Goal: Information Seeking & Learning: Learn about a topic

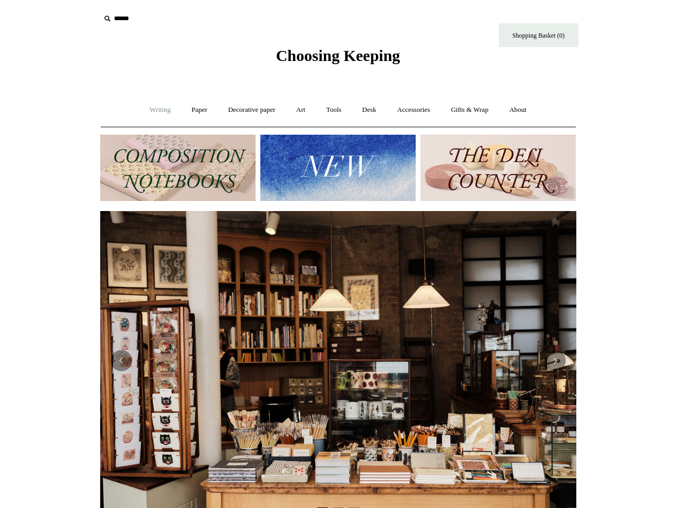
click at [154, 110] on link "Writing +" at bounding box center [160, 110] width 40 height 28
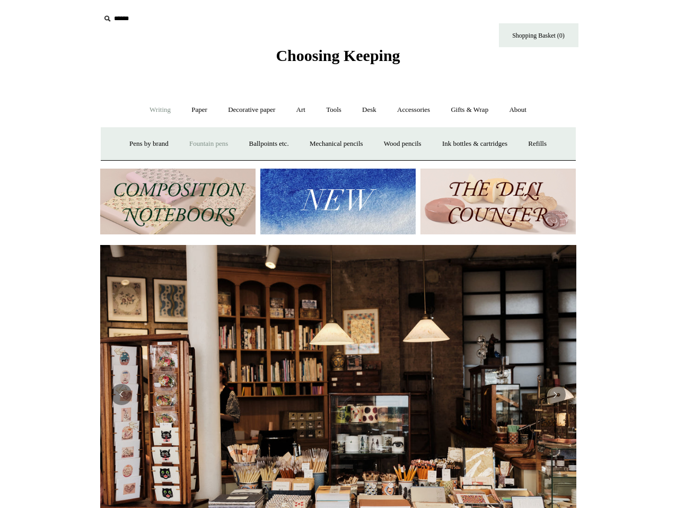
click at [204, 145] on link "Fountain pens +" at bounding box center [209, 144] width 58 height 28
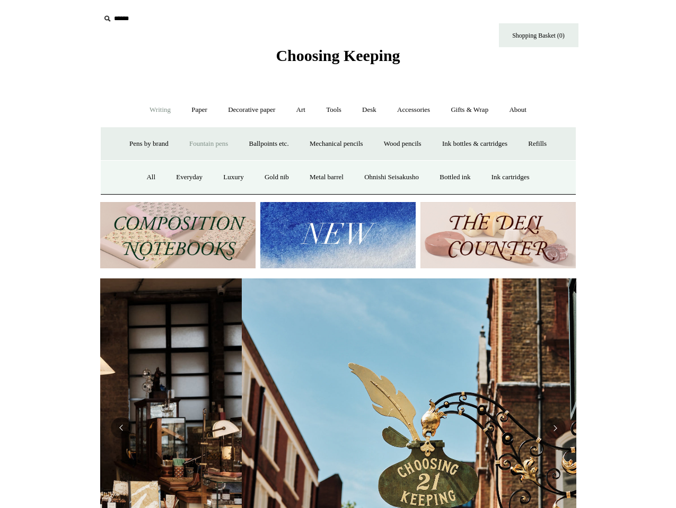
scroll to position [0, 476]
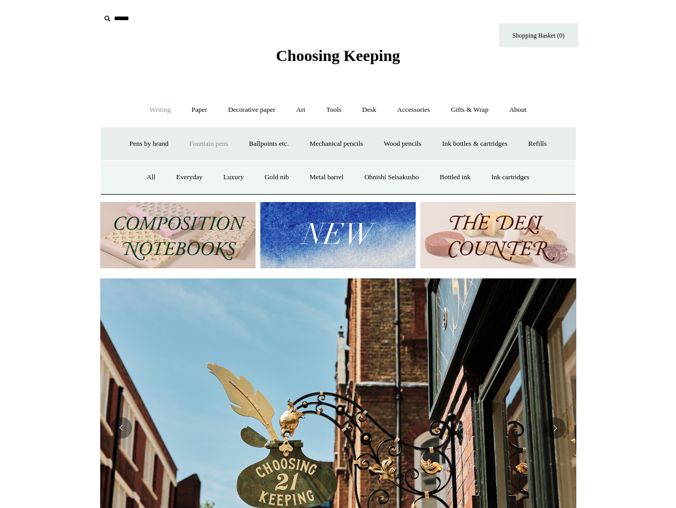
click at [130, 15] on input "text" at bounding box center [165, 19] width 130 height 20
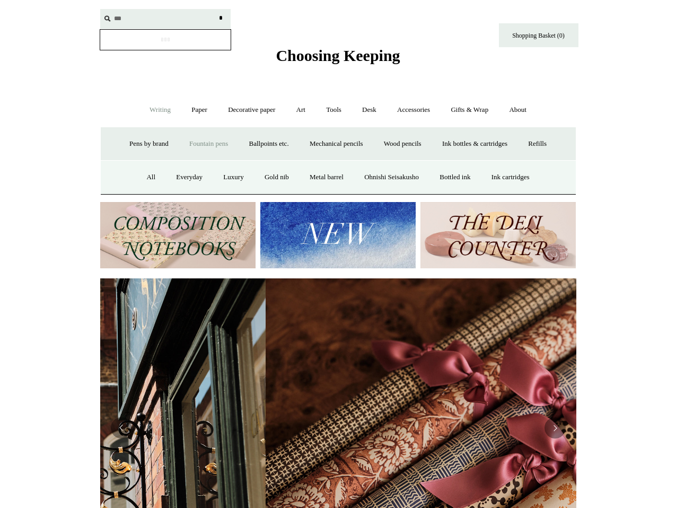
scroll to position [0, 953]
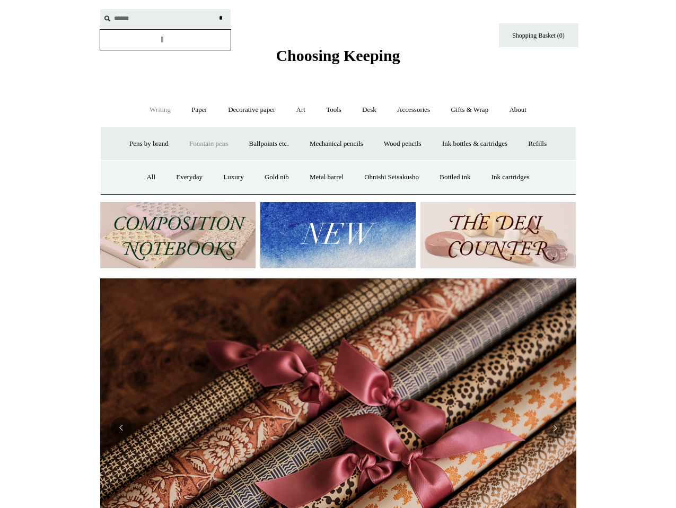
type input "******"
click at [216, 9] on input "*" at bounding box center [221, 18] width 11 height 19
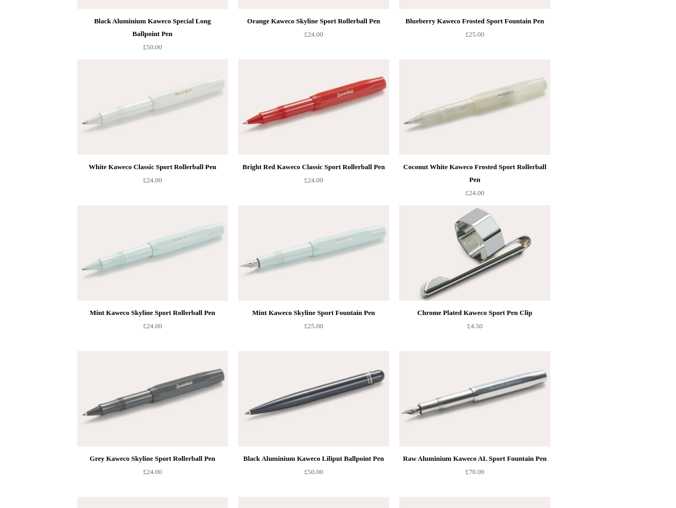
scroll to position [3258, 0]
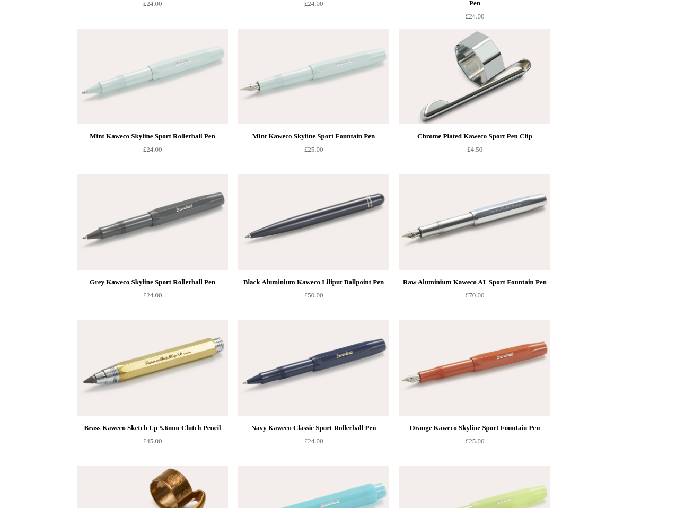
click at [502, 212] on img at bounding box center [474, 222] width 151 height 95
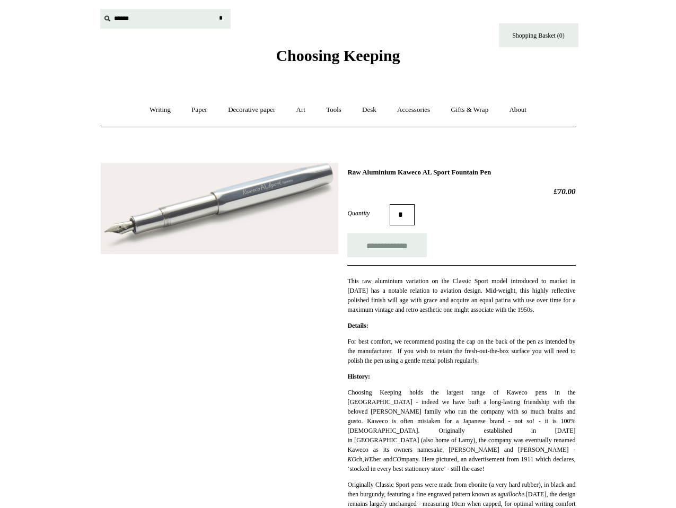
click at [117, 19] on input "text" at bounding box center [165, 19] width 130 height 20
type input "**********"
click at [216, 9] on input "*" at bounding box center [221, 18] width 11 height 19
click at [236, 186] on img at bounding box center [220, 209] width 238 height 92
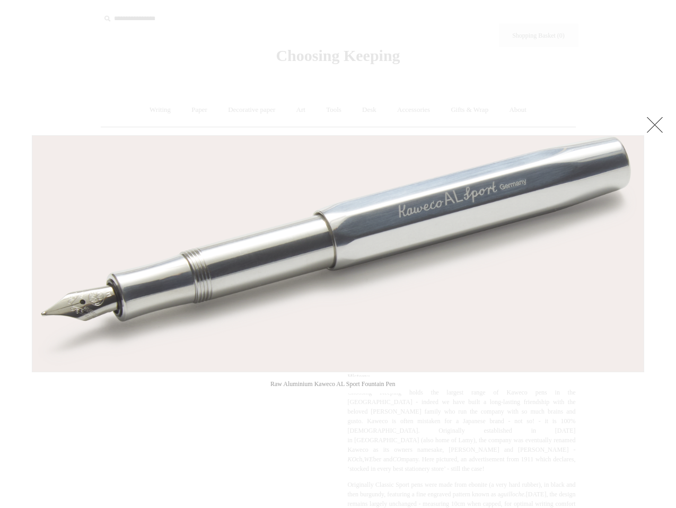
click at [659, 125] on link at bounding box center [655, 124] width 21 height 21
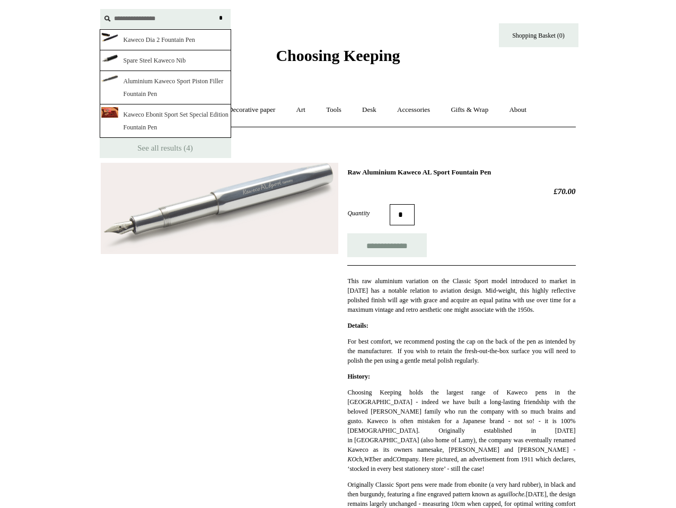
drag, startPoint x: 172, startPoint y: 24, endPoint x: 84, endPoint y: 3, distance: 91.2
click at [84, 3] on div "**********" at bounding box center [338, 32] width 530 height 65
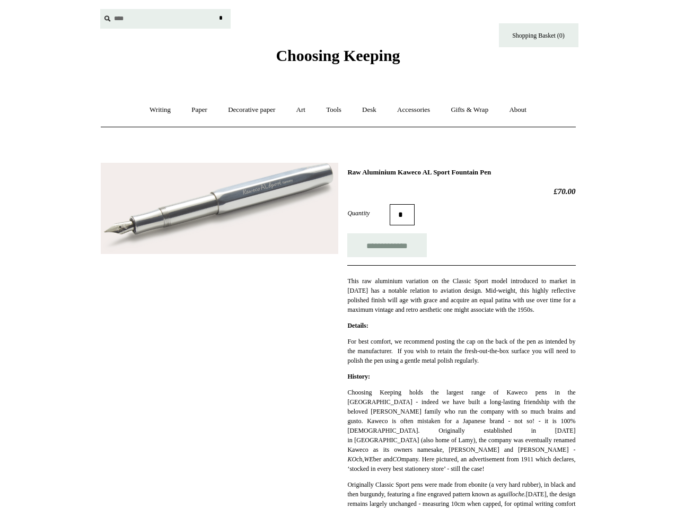
type input "****"
click at [216, 9] on input "*" at bounding box center [221, 18] width 11 height 19
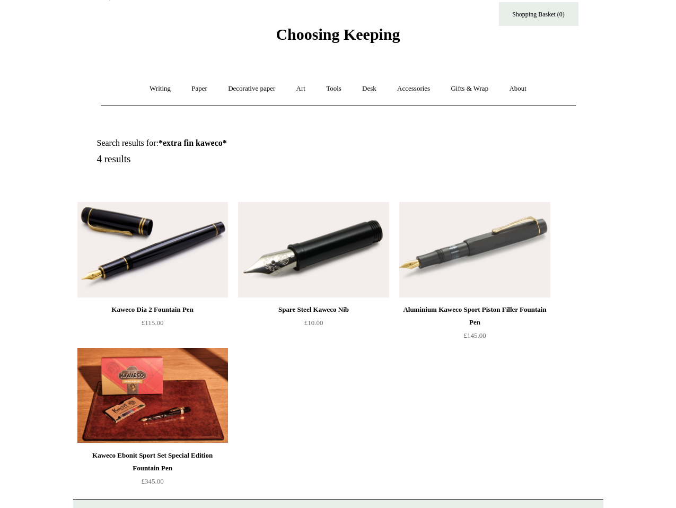
scroll to position [42, 0]
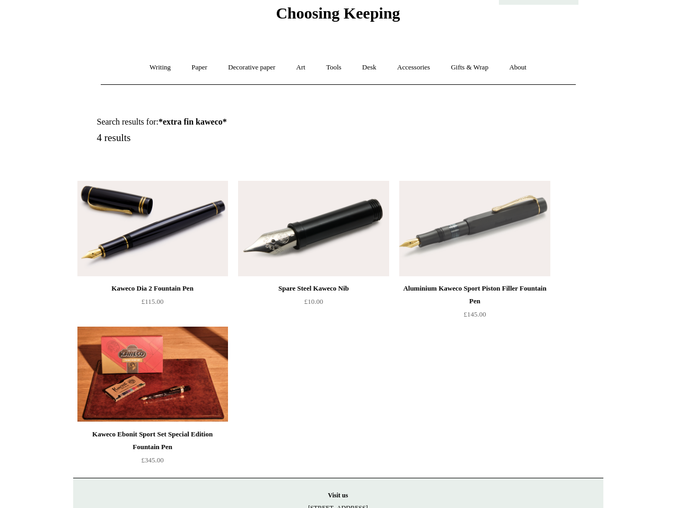
click at [320, 263] on img at bounding box center [313, 228] width 151 height 95
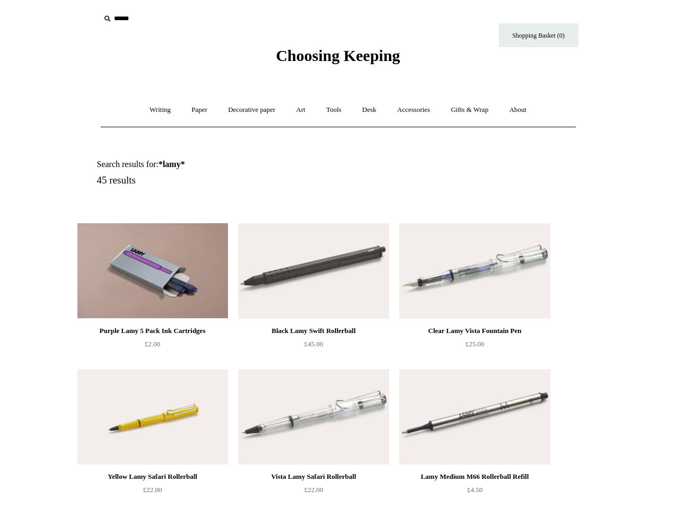
click at [530, 270] on img at bounding box center [474, 270] width 151 height 95
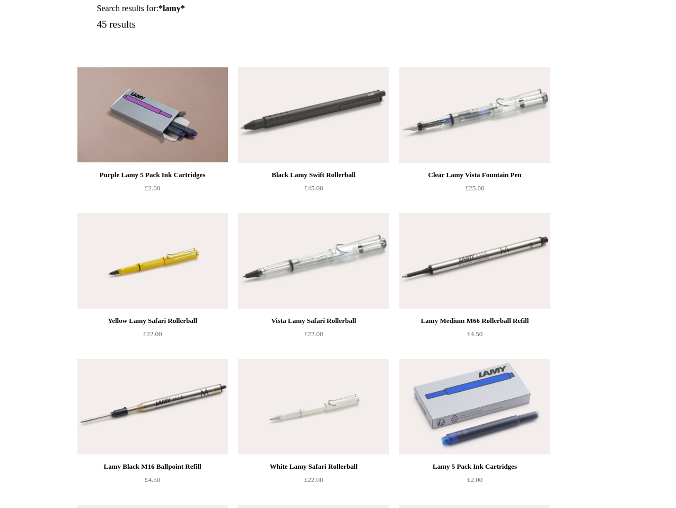
scroll to position [199, 0]
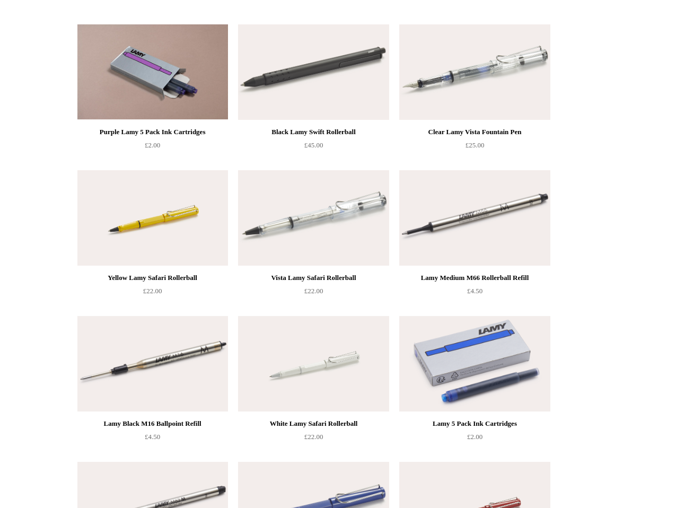
click at [317, 377] on img at bounding box center [313, 363] width 151 height 95
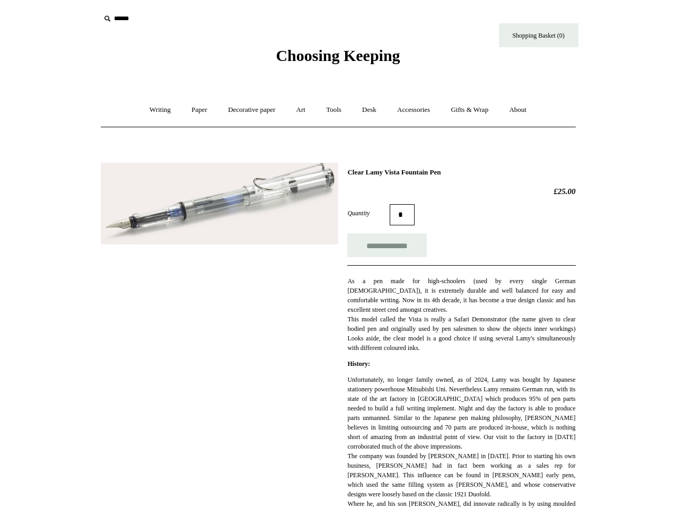
click at [305, 207] on img at bounding box center [220, 204] width 238 height 82
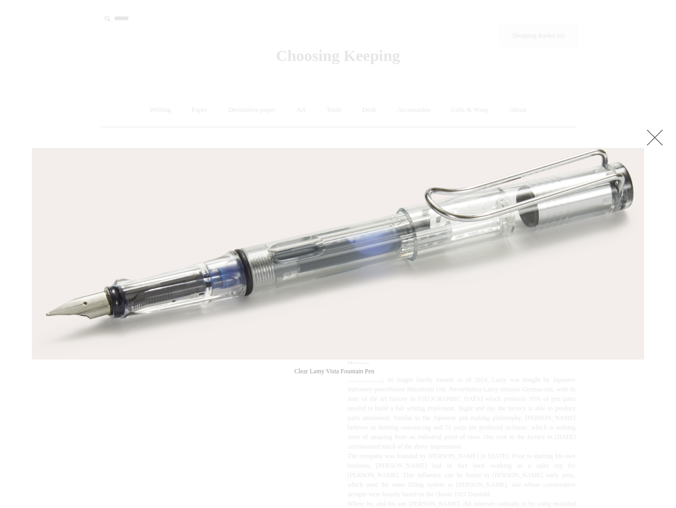
click at [660, 132] on link at bounding box center [655, 137] width 21 height 21
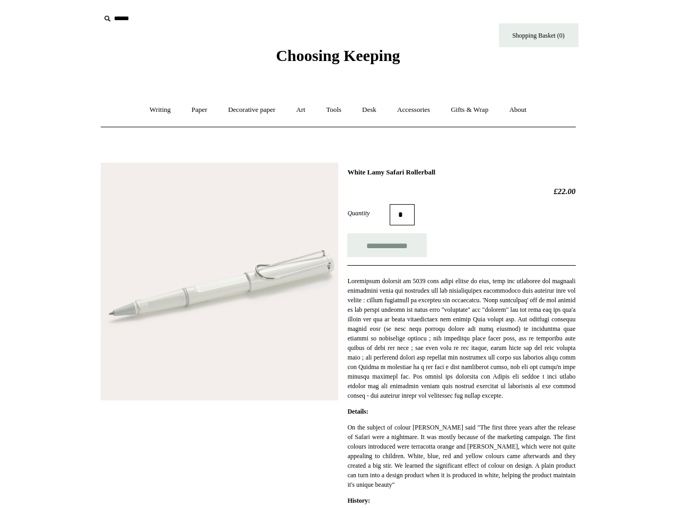
click at [229, 281] on img at bounding box center [220, 282] width 238 height 238
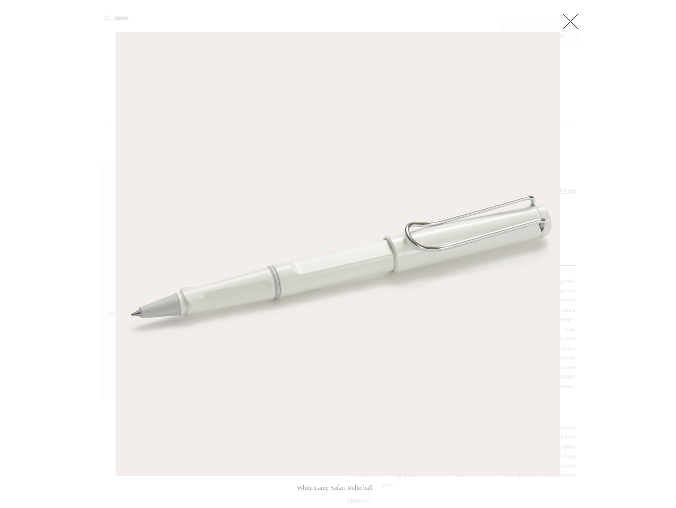
click at [570, 16] on link at bounding box center [570, 21] width 21 height 21
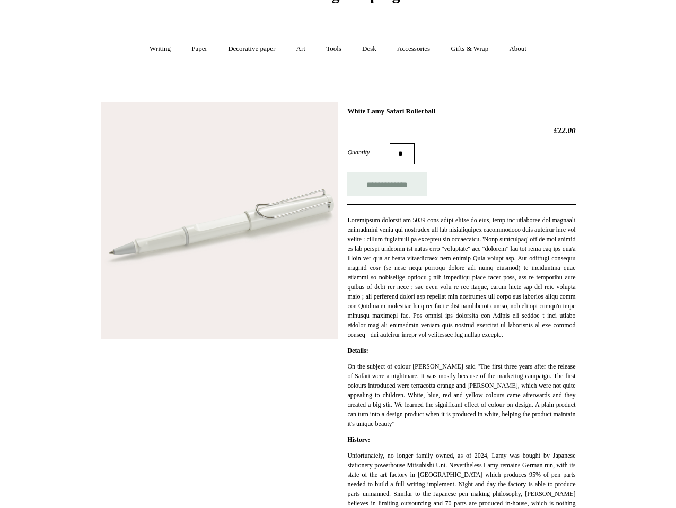
scroll to position [59, 0]
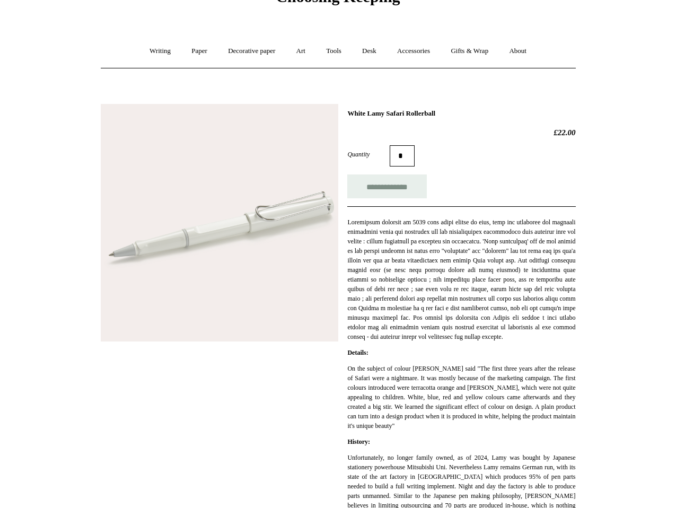
click at [234, 237] on img at bounding box center [220, 223] width 238 height 238
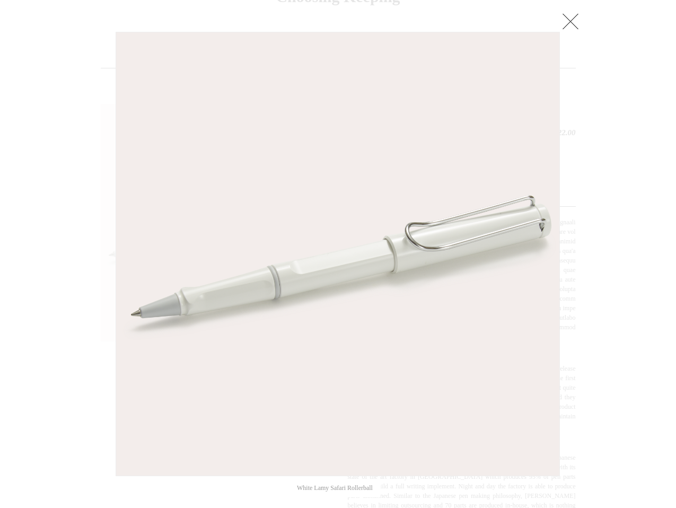
click at [572, 20] on link at bounding box center [570, 21] width 21 height 21
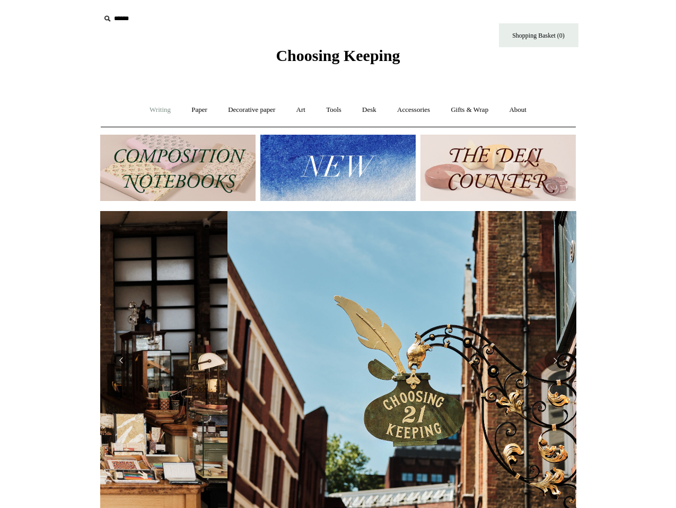
scroll to position [0, 476]
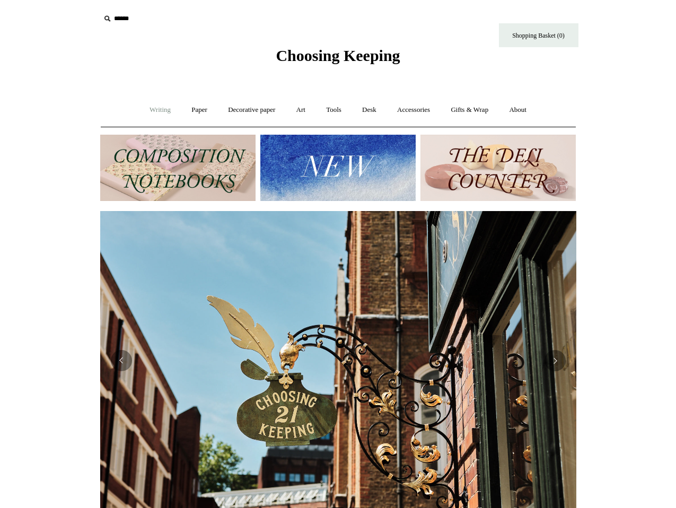
click at [164, 105] on link "Writing +" at bounding box center [160, 110] width 40 height 28
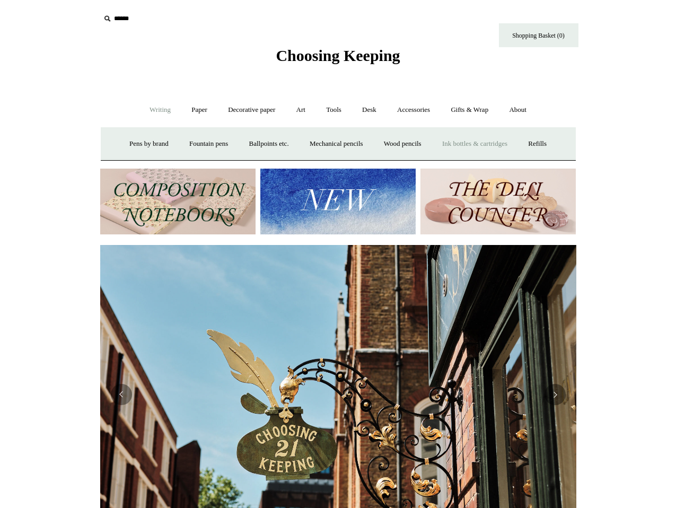
click at [473, 145] on link "Ink bottles & cartridges +" at bounding box center [475, 144] width 84 height 28
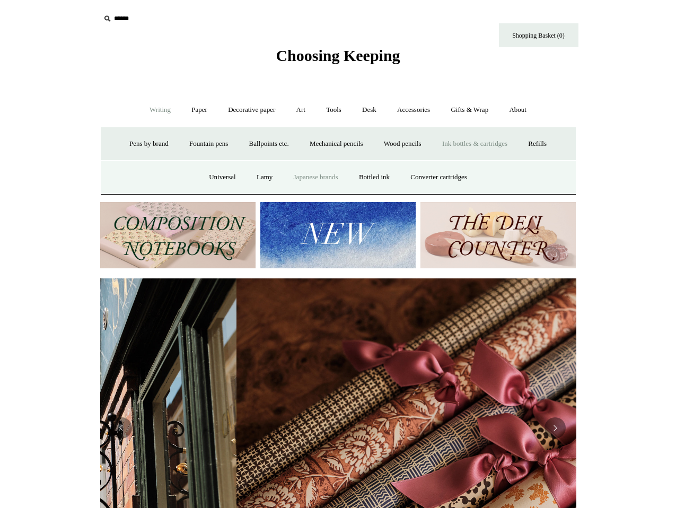
scroll to position [0, 953]
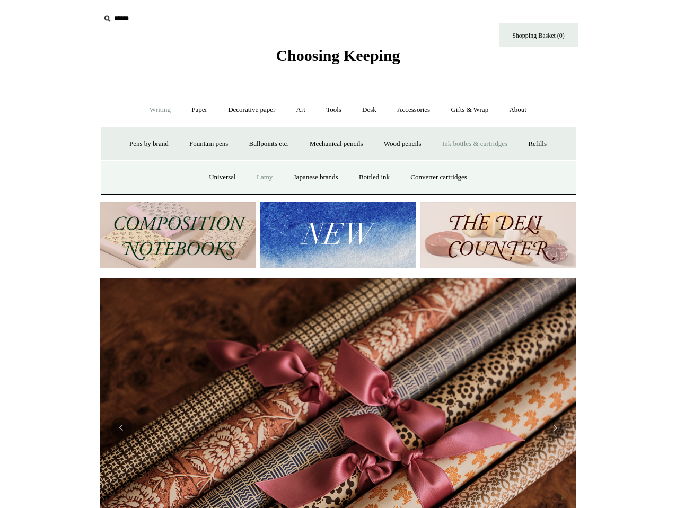
click at [250, 182] on link "Lamy" at bounding box center [264, 177] width 35 height 28
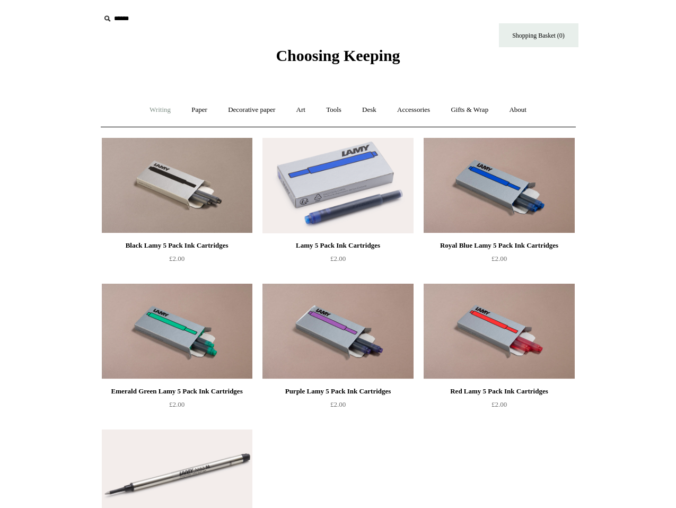
click at [140, 110] on link "Writing +" at bounding box center [160, 110] width 40 height 28
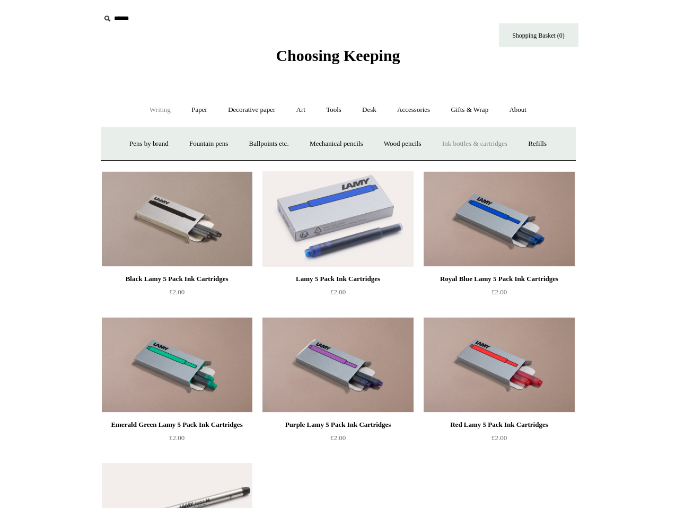
click at [473, 147] on link "Ink bottles & cartridges +" at bounding box center [475, 144] width 84 height 28
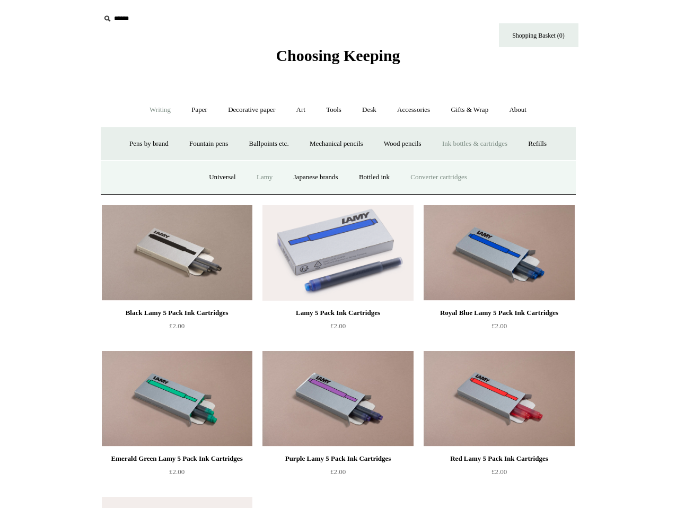
click at [448, 173] on link "Converter cartridges" at bounding box center [438, 177] width 75 height 28
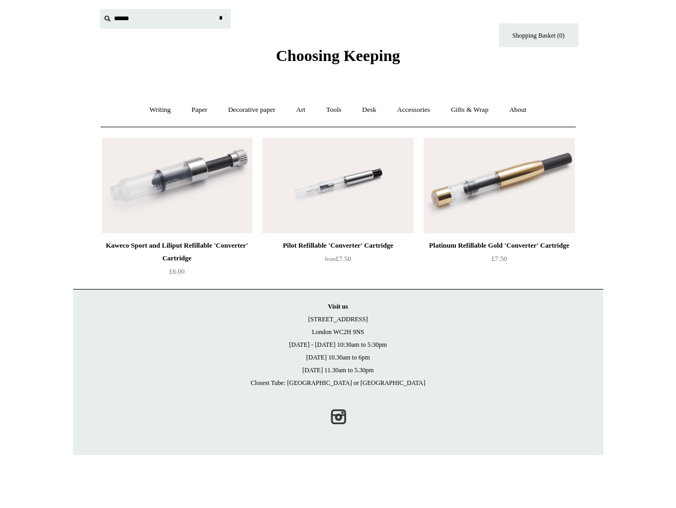
click at [153, 13] on input "text" at bounding box center [165, 19] width 130 height 20
type input "**********"
click at [216, 9] on input "*" at bounding box center [221, 18] width 11 height 19
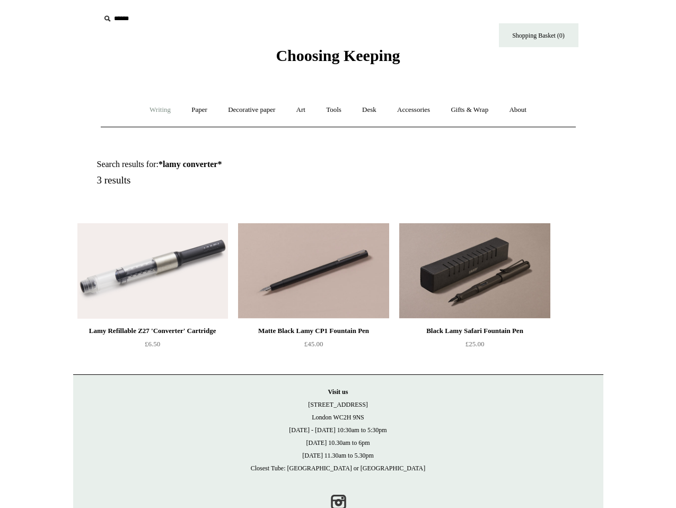
click at [164, 105] on link "Writing +" at bounding box center [160, 110] width 40 height 28
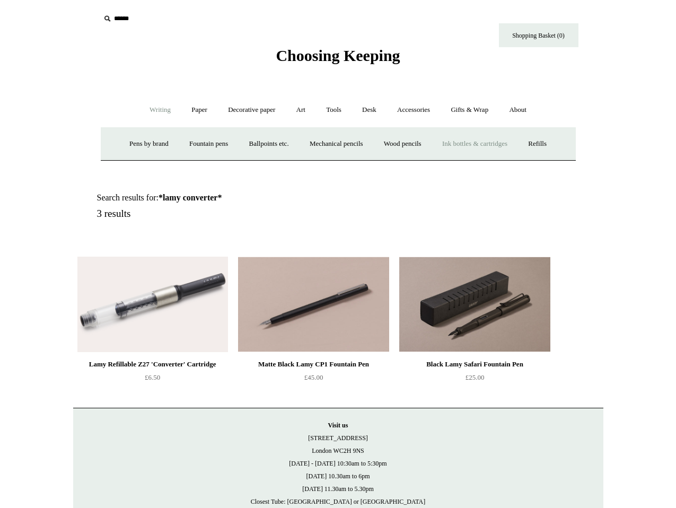
click at [484, 144] on link "Ink bottles & cartridges +" at bounding box center [475, 144] width 84 height 28
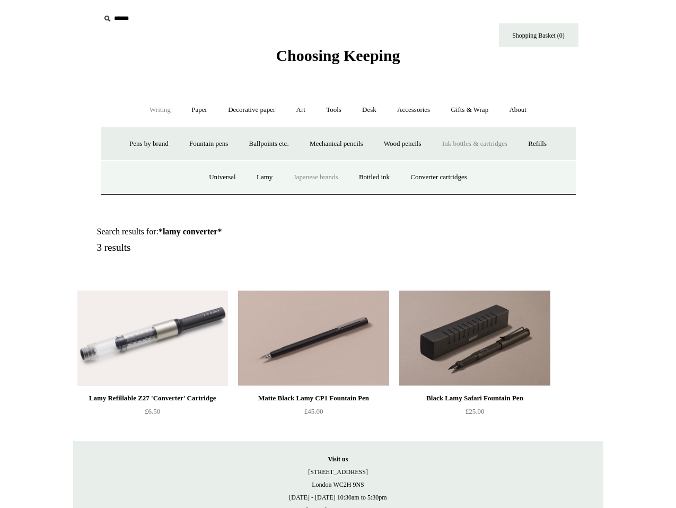
click at [306, 178] on link "Japanese brands" at bounding box center [316, 177] width 64 height 28
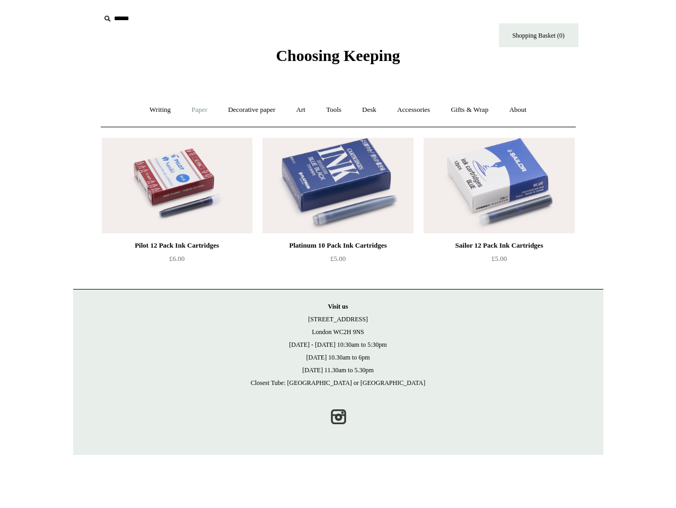
click at [191, 108] on link "Paper +" at bounding box center [199, 110] width 35 height 28
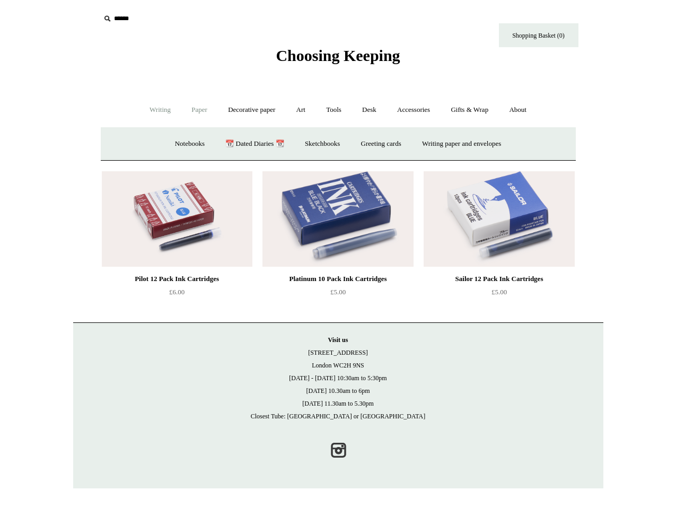
click at [156, 115] on link "Writing +" at bounding box center [160, 110] width 40 height 28
click at [491, 143] on link "Ink bottles & cartridges +" at bounding box center [475, 144] width 84 height 28
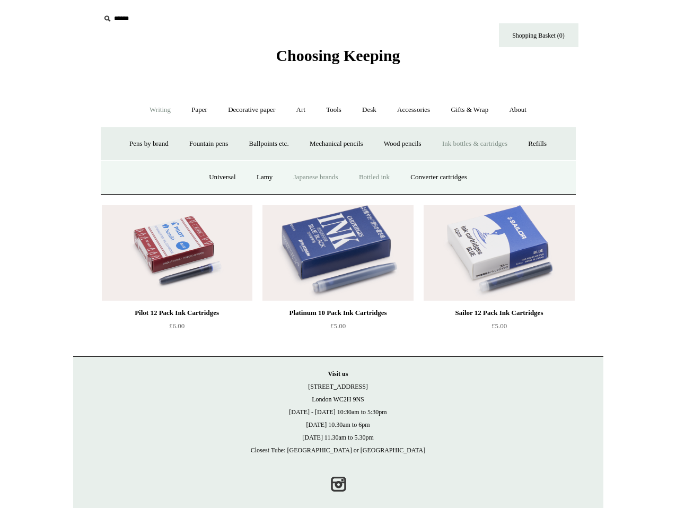
click at [393, 172] on link "Bottled ink" at bounding box center [375, 177] width 50 height 28
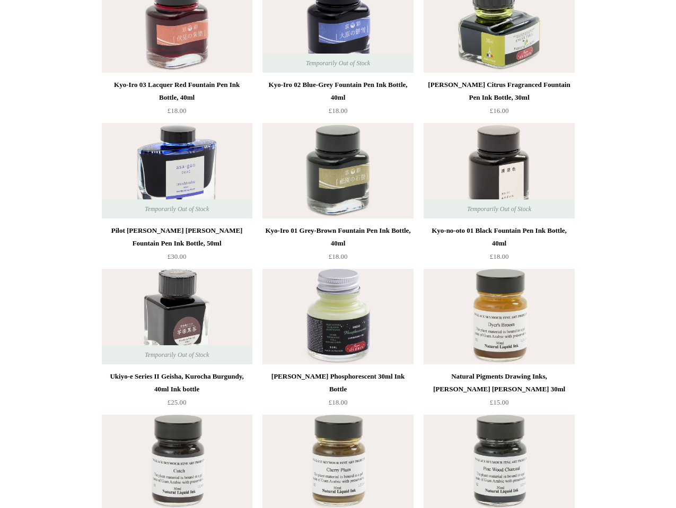
scroll to position [2344, 0]
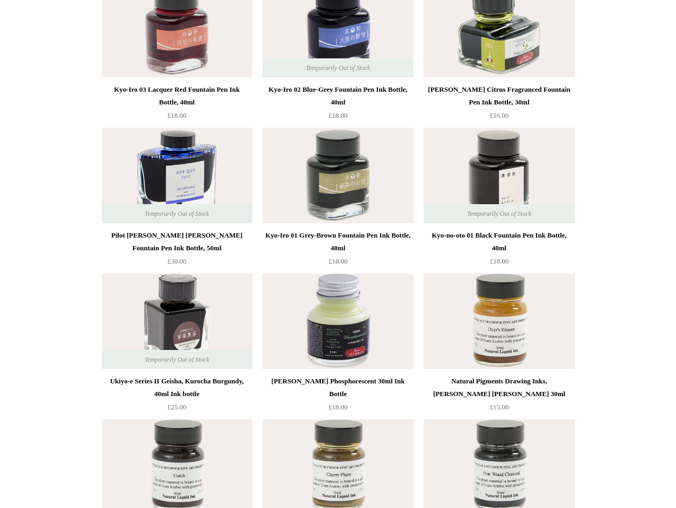
click at [194, 151] on img at bounding box center [177, 175] width 151 height 95
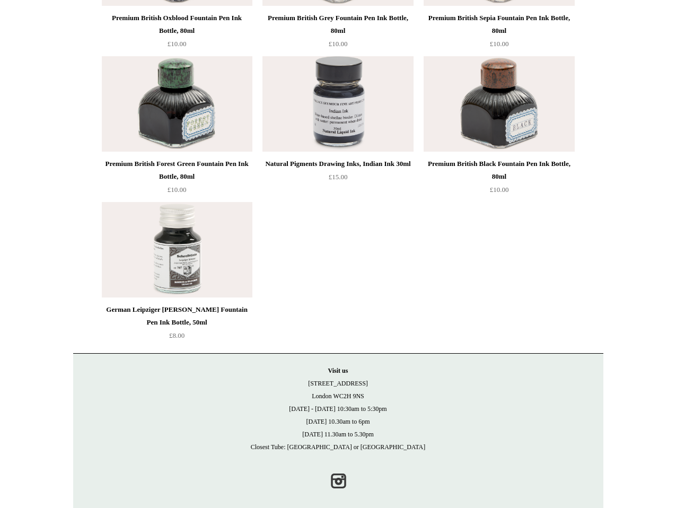
scroll to position [4027, 0]
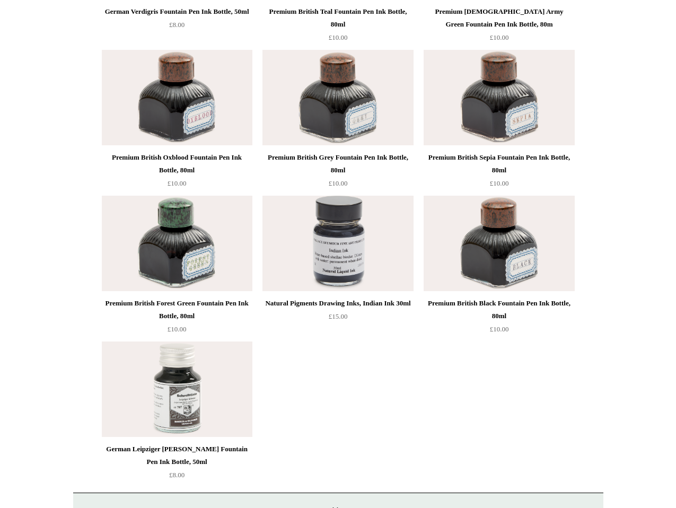
click at [211, 414] on img at bounding box center [177, 389] width 151 height 95
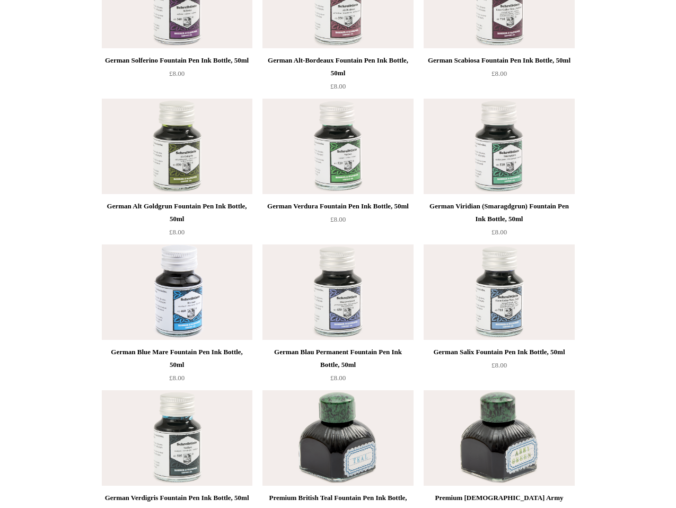
scroll to position [3536, 0]
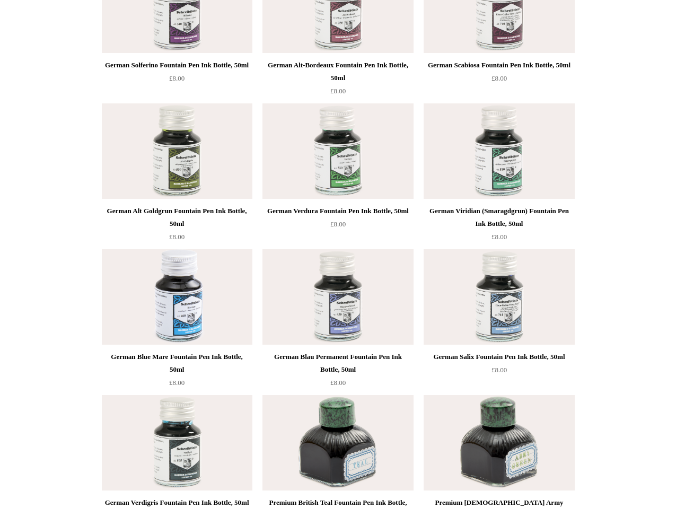
click at [339, 303] on img at bounding box center [338, 296] width 151 height 95
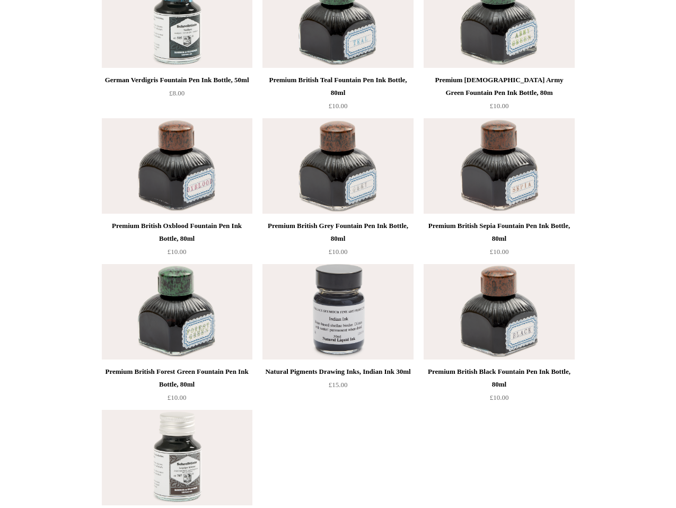
scroll to position [4177, 0]
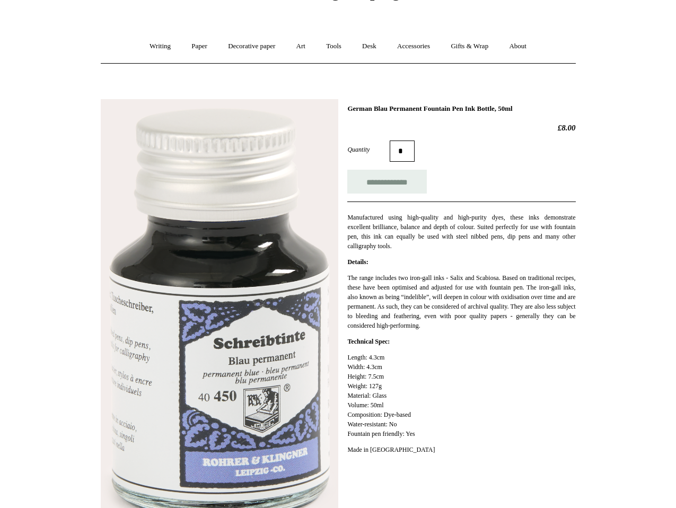
scroll to position [42, 0]
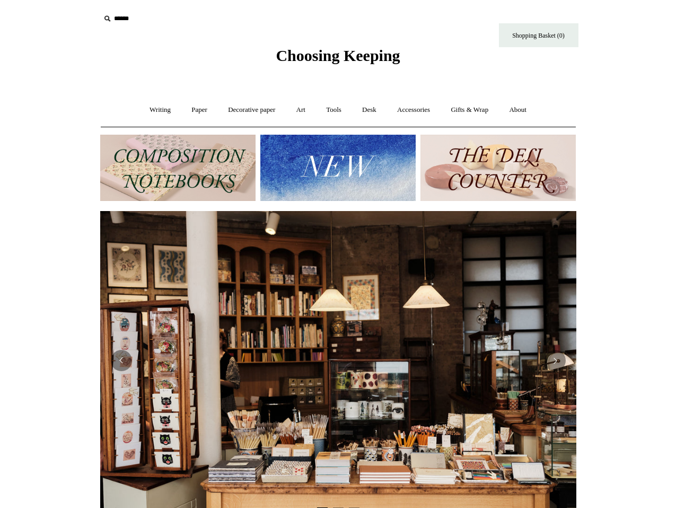
click at [124, 20] on input "text" at bounding box center [165, 19] width 130 height 20
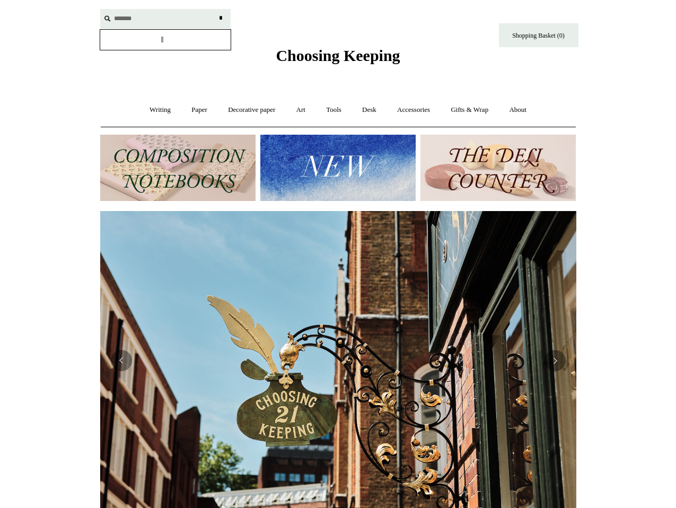
scroll to position [0, 476]
type input "********"
click at [216, 9] on input "*" at bounding box center [221, 18] width 11 height 19
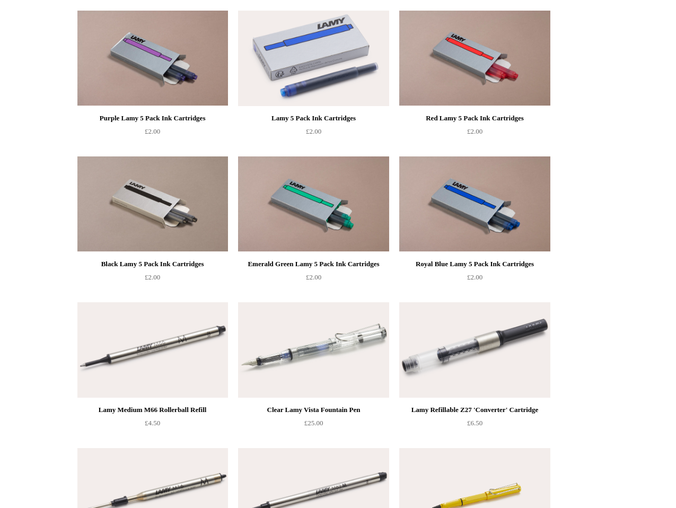
scroll to position [211, 0]
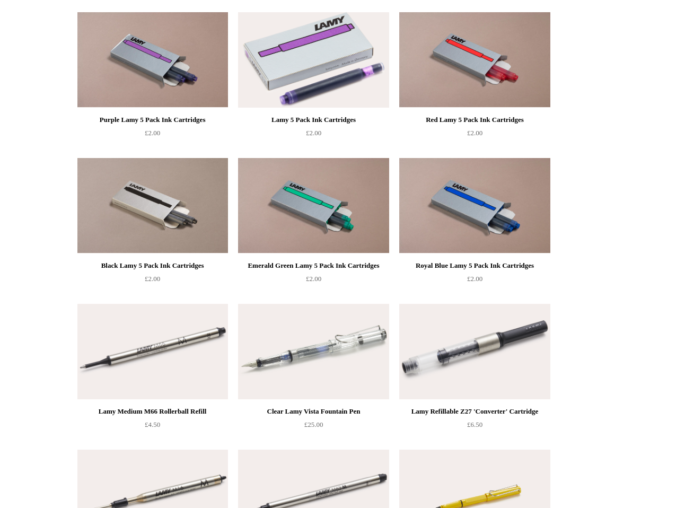
click at [319, 86] on img at bounding box center [313, 59] width 151 height 95
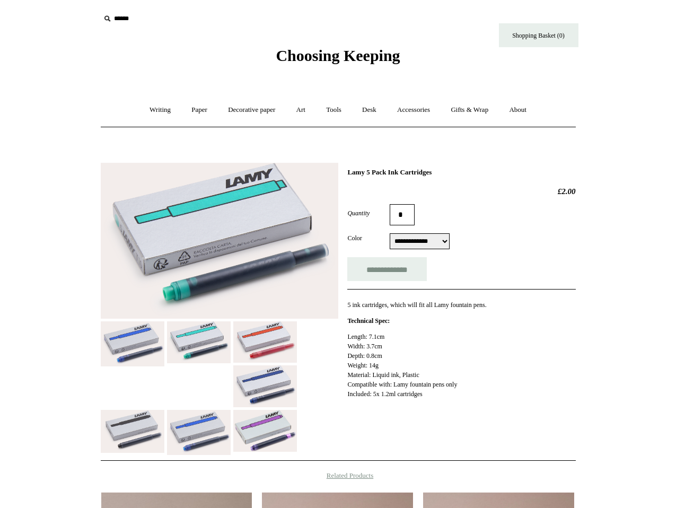
click at [261, 386] on img at bounding box center [265, 386] width 64 height 42
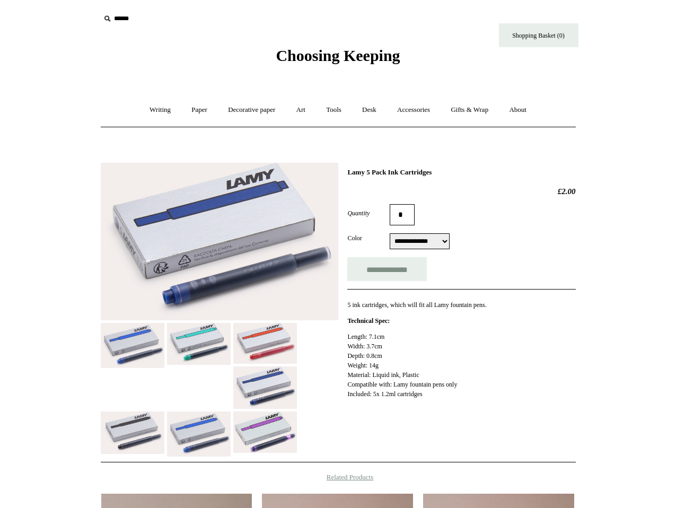
click at [127, 270] on img at bounding box center [220, 242] width 238 height 158
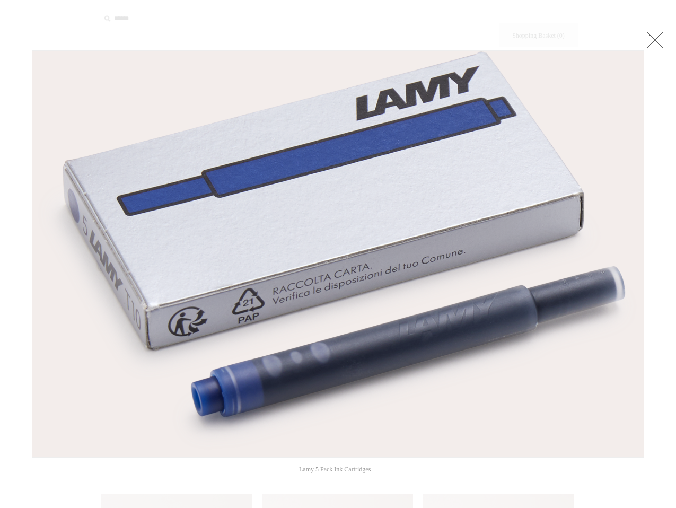
click at [648, 38] on link at bounding box center [655, 39] width 21 height 21
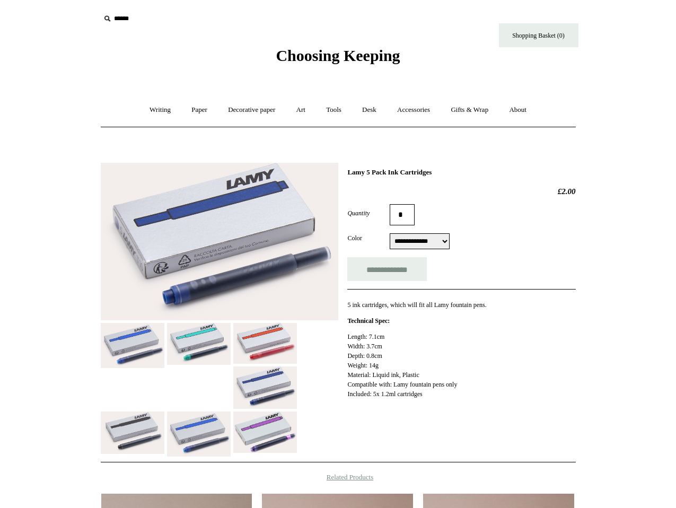
click at [160, 22] on input "text" at bounding box center [165, 19] width 130 height 20
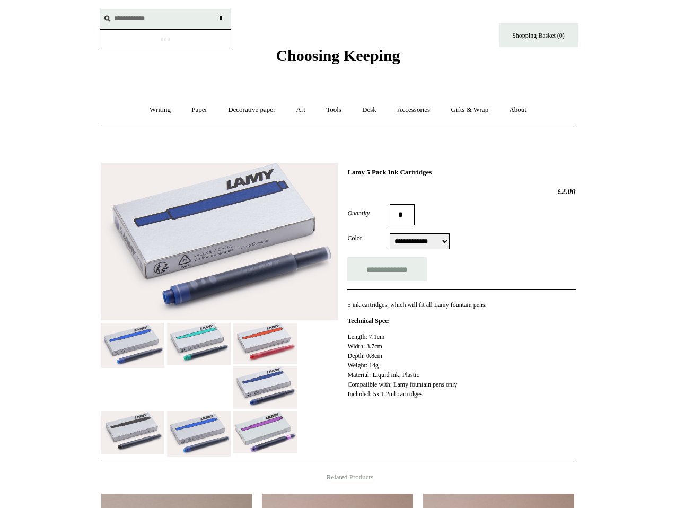
type input "**********"
click at [216, 9] on input "*" at bounding box center [221, 18] width 11 height 19
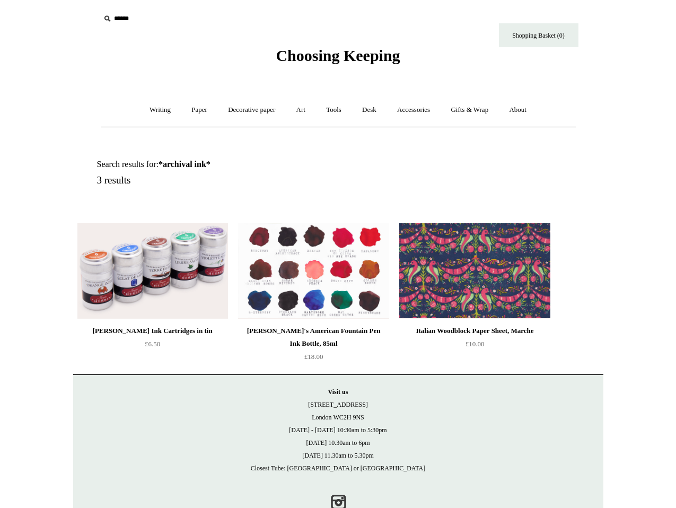
click at [308, 286] on img at bounding box center [313, 270] width 151 height 95
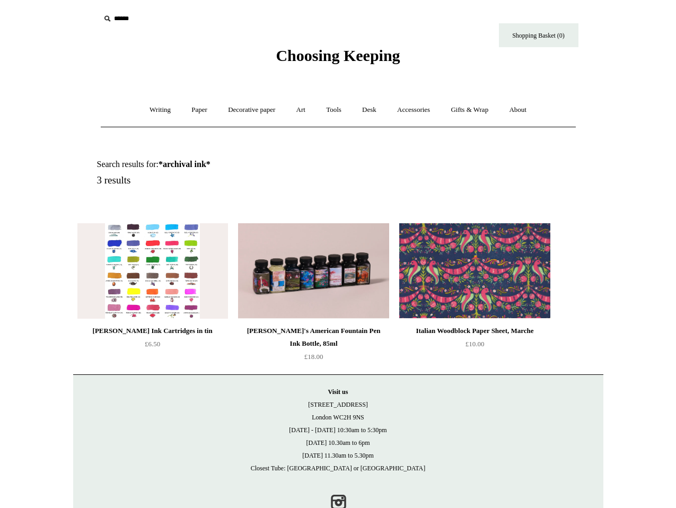
click at [143, 286] on img at bounding box center [152, 270] width 151 height 95
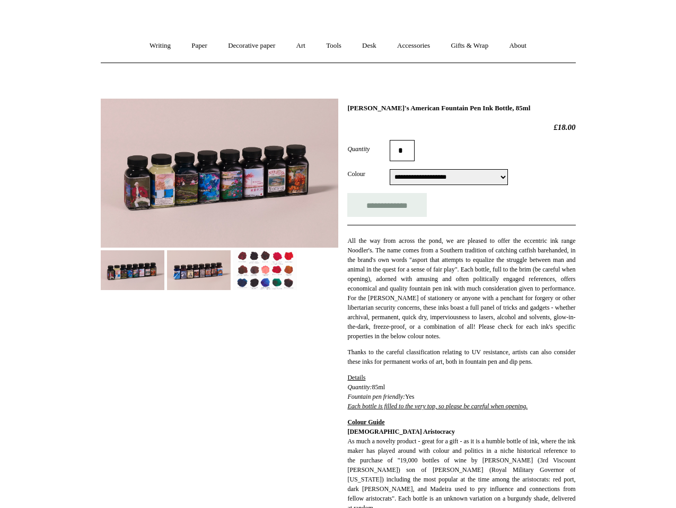
scroll to position [64, 0]
click at [493, 180] on select "**********" at bounding box center [449, 178] width 118 height 16
click at [468, 177] on select "**********" at bounding box center [449, 178] width 118 height 16
click at [267, 276] on img at bounding box center [265, 271] width 64 height 40
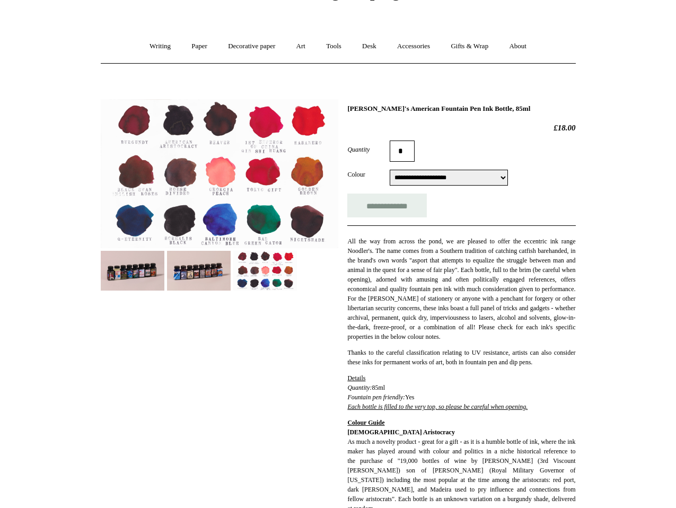
click at [129, 221] on img at bounding box center [220, 173] width 238 height 149
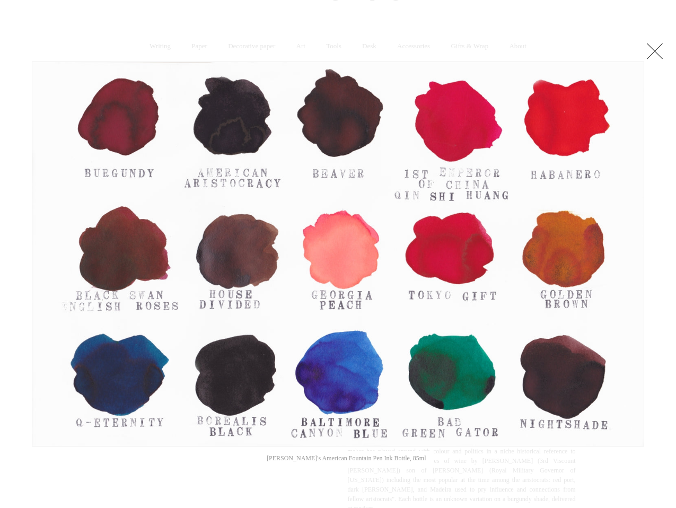
click at [653, 49] on link at bounding box center [655, 50] width 21 height 21
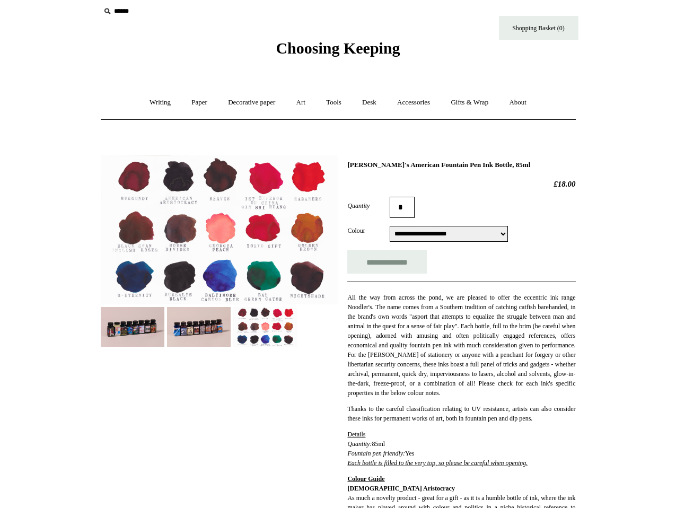
scroll to position [0, 0]
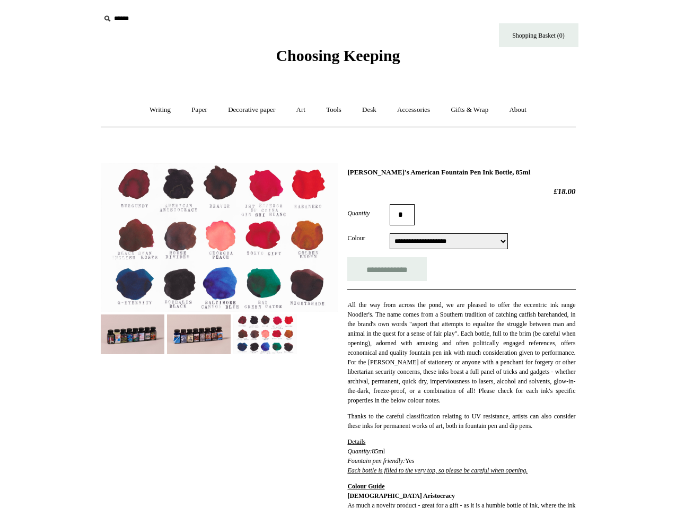
click at [129, 341] on img at bounding box center [133, 335] width 64 height 40
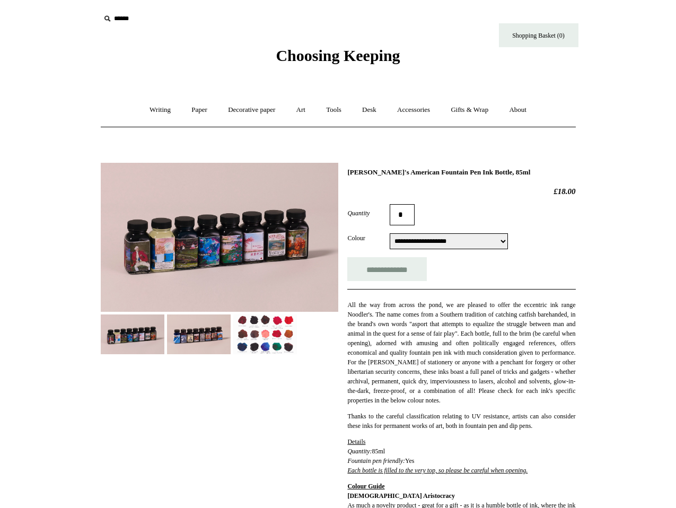
click at [222, 217] on img at bounding box center [220, 237] width 238 height 149
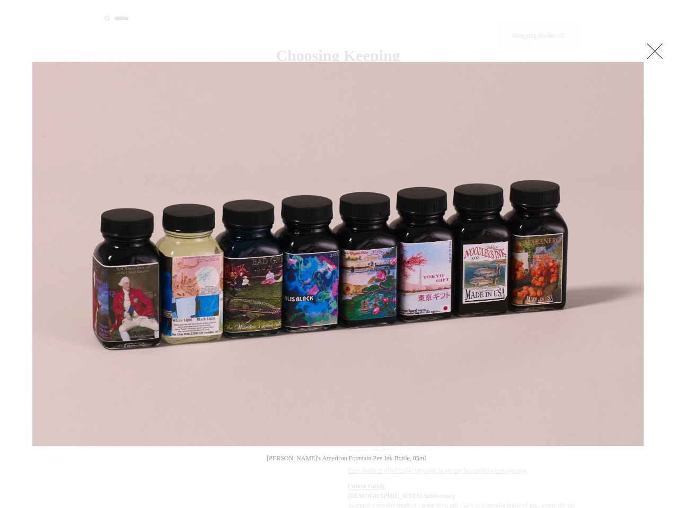
click at [660, 49] on link at bounding box center [655, 50] width 21 height 21
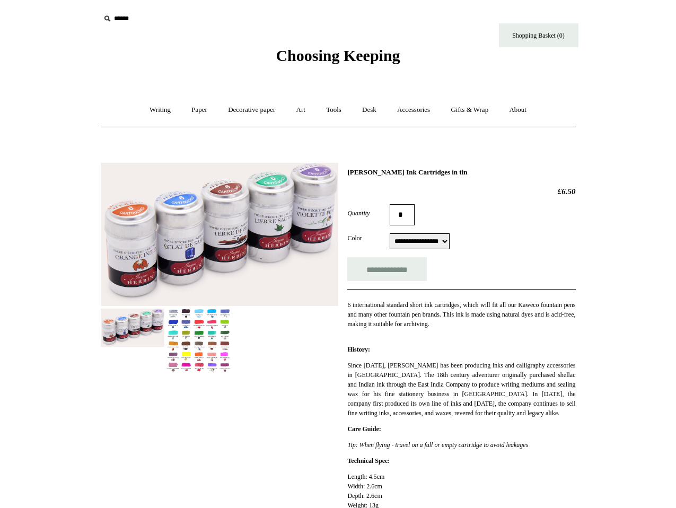
click at [191, 238] on img at bounding box center [220, 234] width 238 height 143
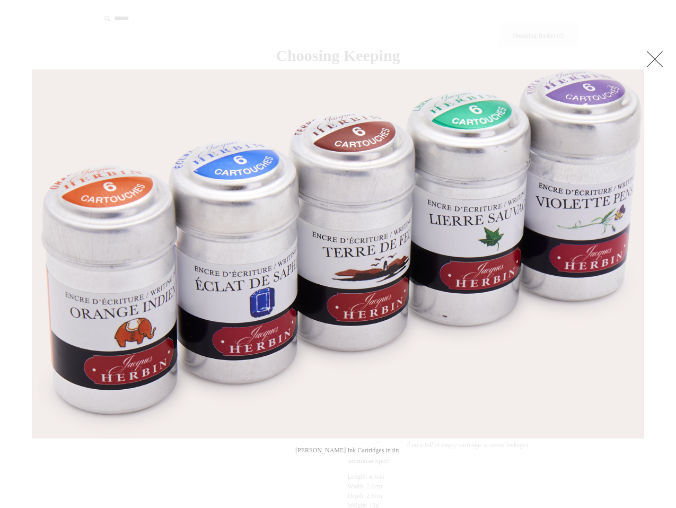
click at [652, 59] on link at bounding box center [655, 58] width 21 height 21
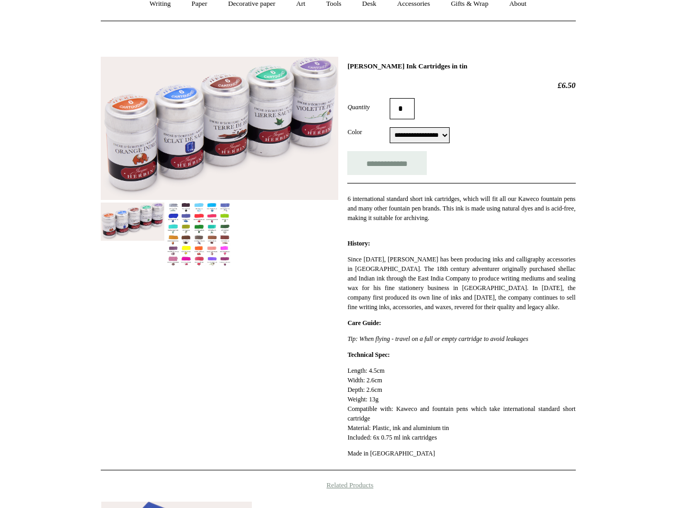
scroll to position [127, 0]
